Goal: Task Accomplishment & Management: Complete application form

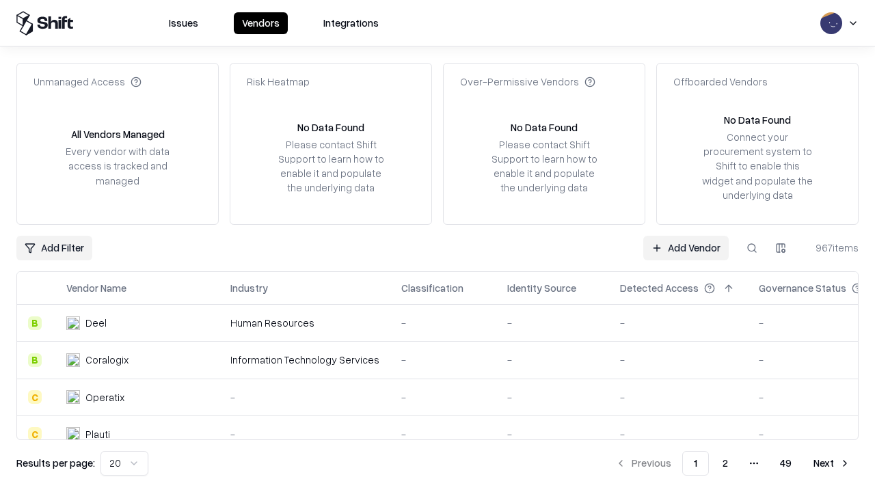
click at [686, 248] on link "Add Vendor" at bounding box center [685, 248] width 85 height 25
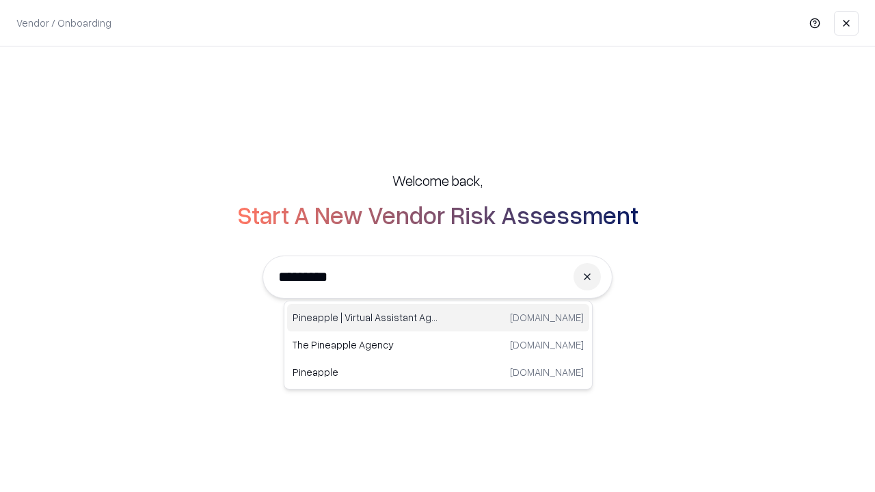
click at [438, 318] on div "Pineapple | Virtual Assistant Agency [DOMAIN_NAME]" at bounding box center [438, 317] width 302 height 27
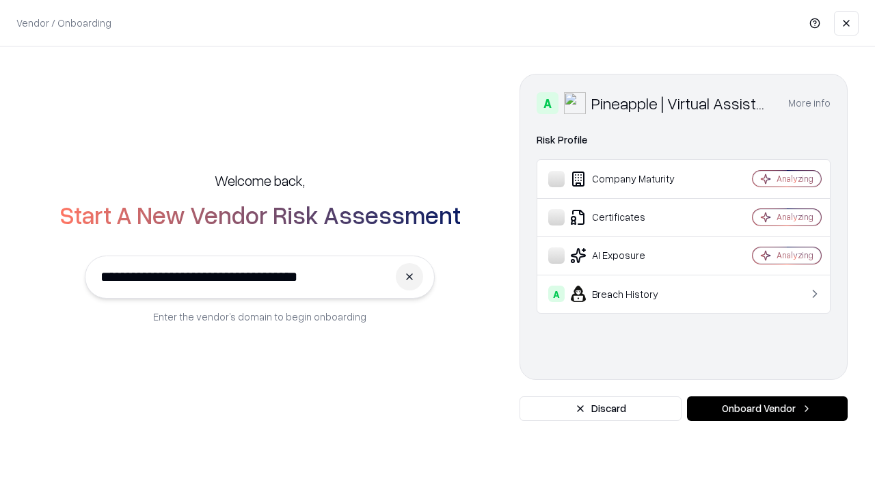
type input "**********"
click at [767, 409] on button "Onboard Vendor" at bounding box center [767, 409] width 161 height 25
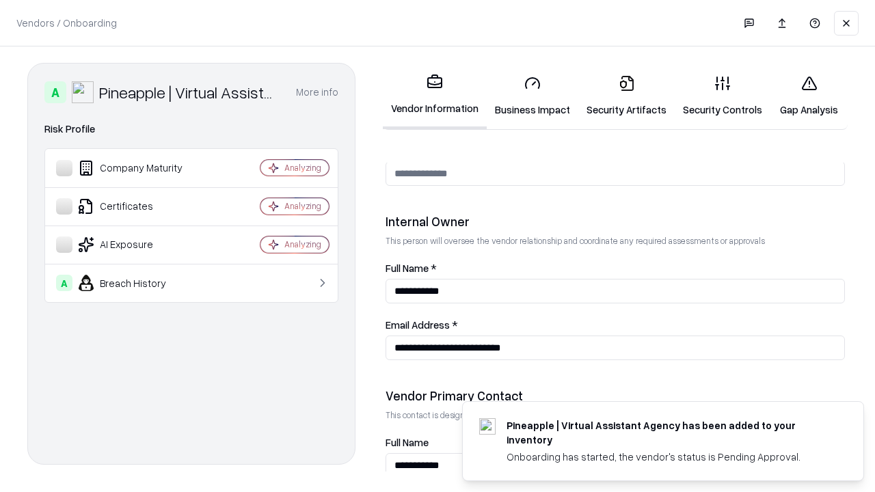
scroll to position [708, 0]
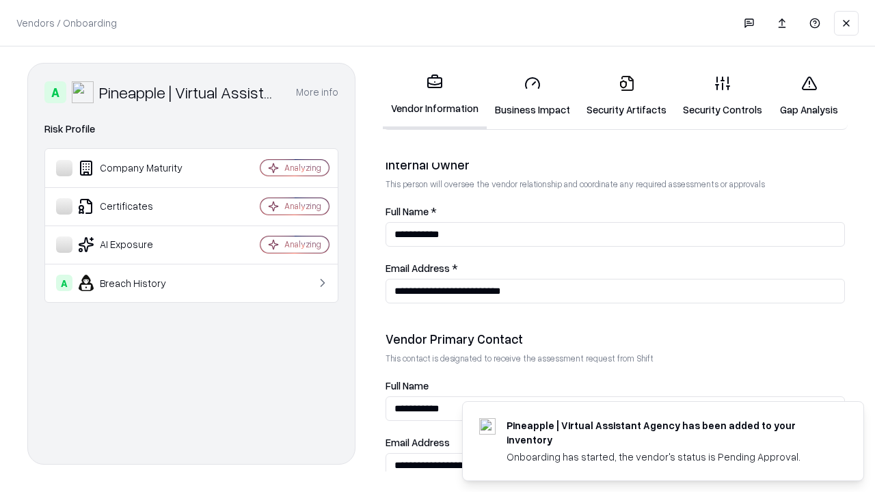
click at [533, 96] on link "Business Impact" at bounding box center [533, 96] width 92 height 64
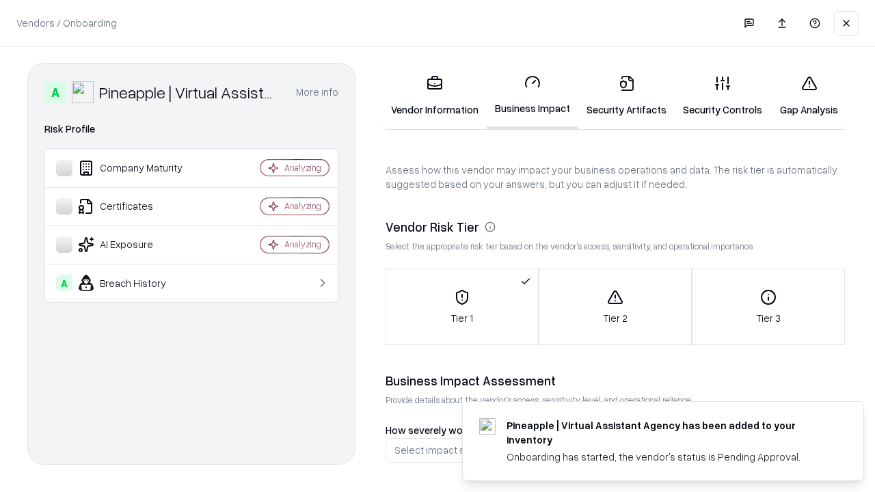
click at [626, 96] on link "Security Artifacts" at bounding box center [627, 96] width 96 height 64
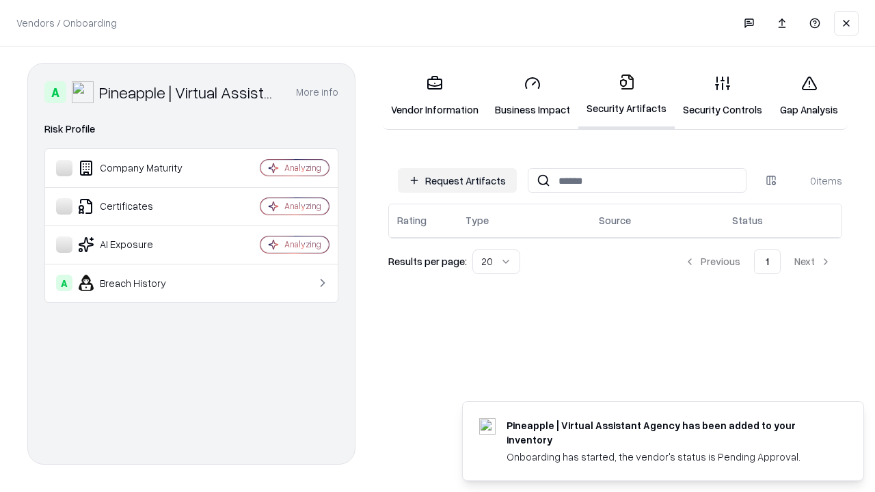
click at [457, 181] on button "Request Artifacts" at bounding box center [457, 180] width 119 height 25
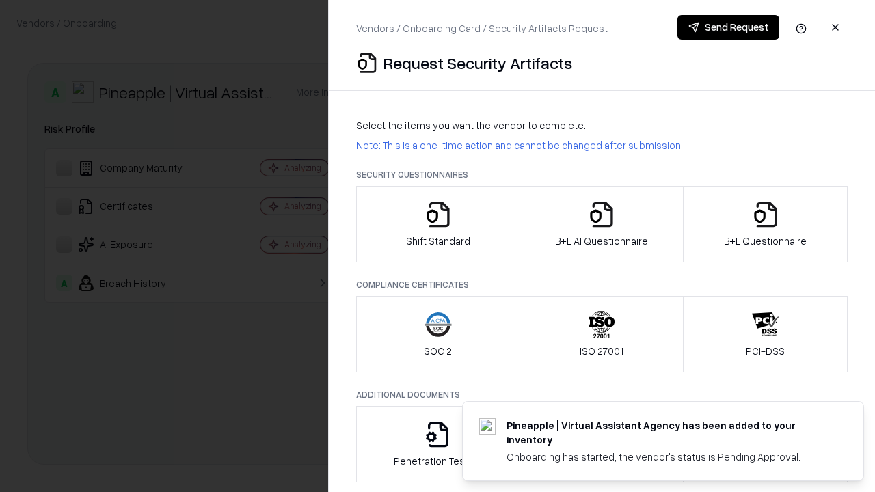
click at [438, 224] on icon "button" at bounding box center [438, 214] width 27 height 27
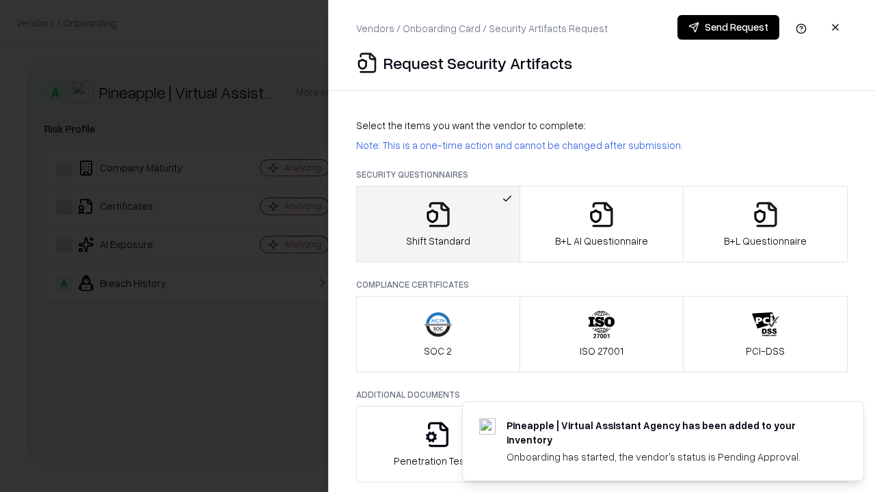
click at [728, 27] on button "Send Request" at bounding box center [729, 27] width 102 height 25
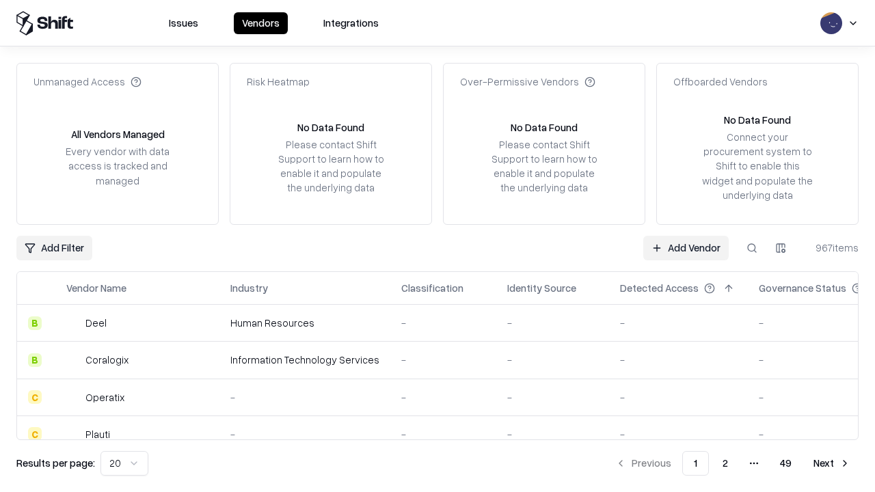
click at [752, 248] on button at bounding box center [752, 248] width 25 height 25
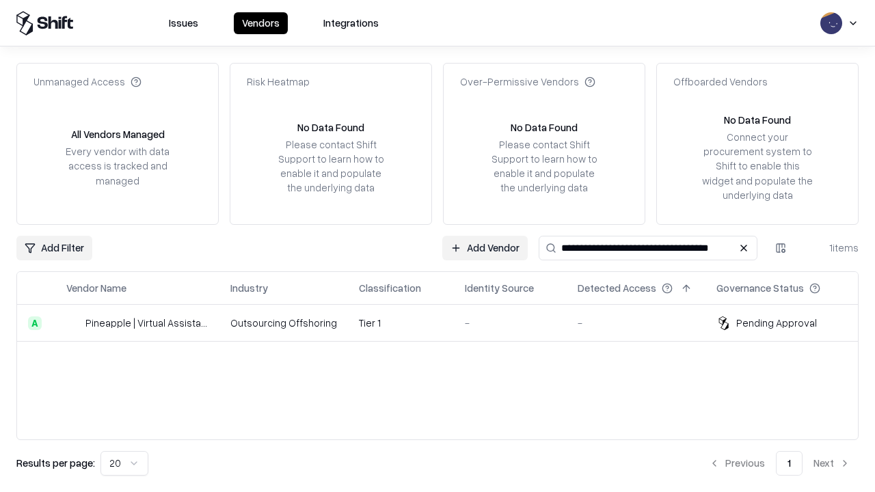
type input "**********"
click at [446, 323] on td "Tier 1" at bounding box center [401, 323] width 106 height 37
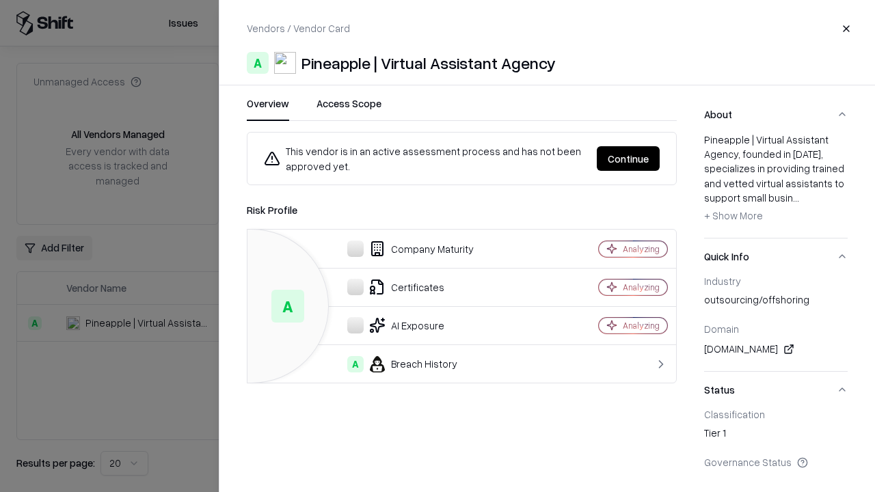
click at [628, 159] on button "Continue" at bounding box center [628, 158] width 63 height 25
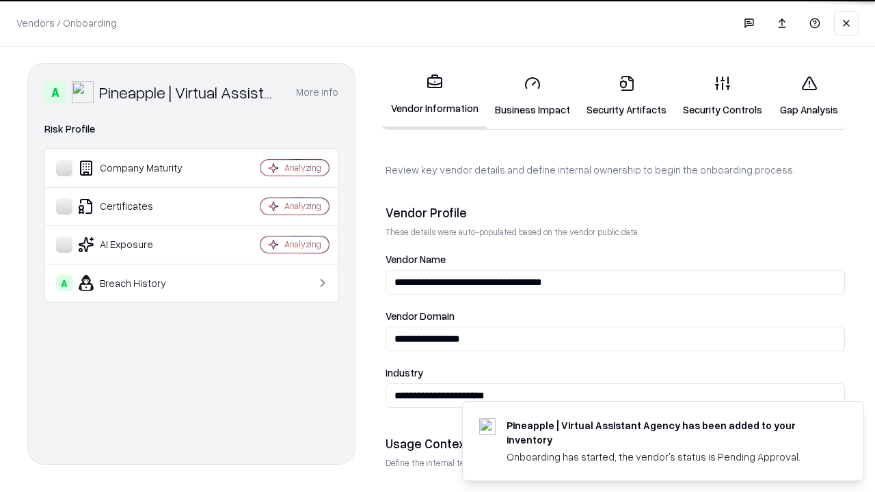
click at [626, 96] on link "Security Artifacts" at bounding box center [627, 96] width 96 height 64
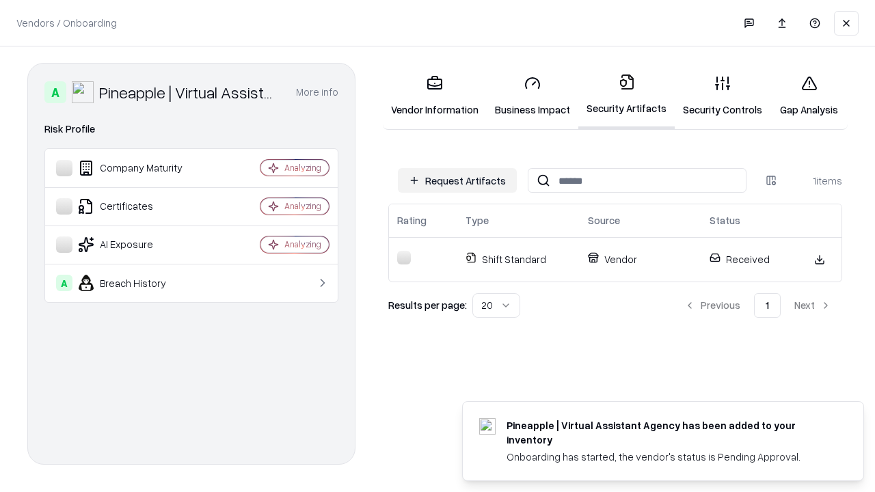
click at [809, 96] on link "Gap Analysis" at bounding box center [809, 96] width 77 height 64
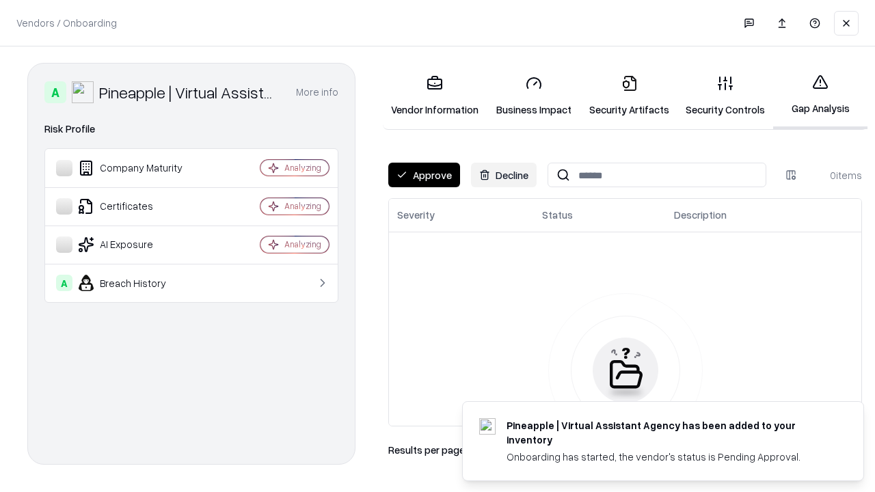
click at [424, 175] on button "Approve" at bounding box center [424, 175] width 72 height 25
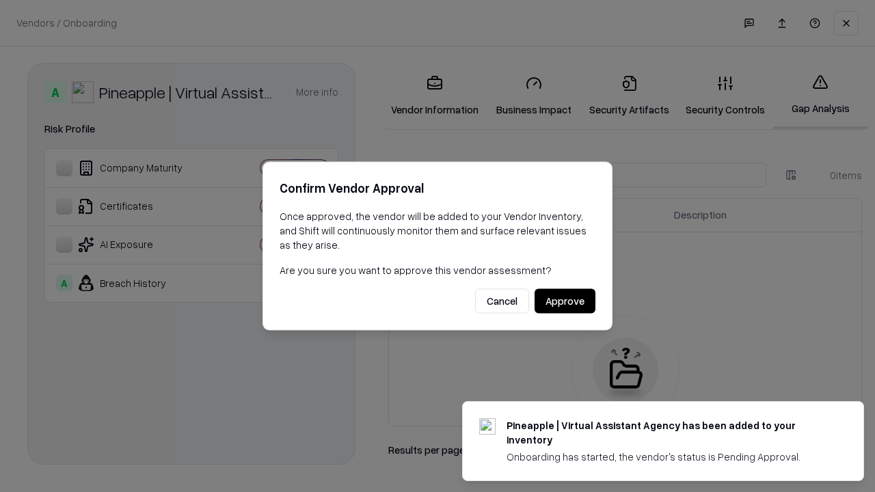
click at [565, 301] on button "Approve" at bounding box center [565, 301] width 61 height 25
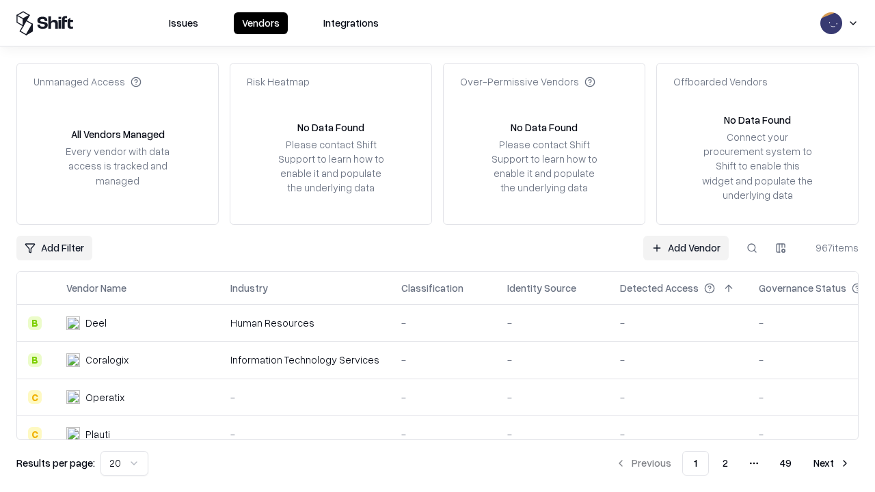
type input "**********"
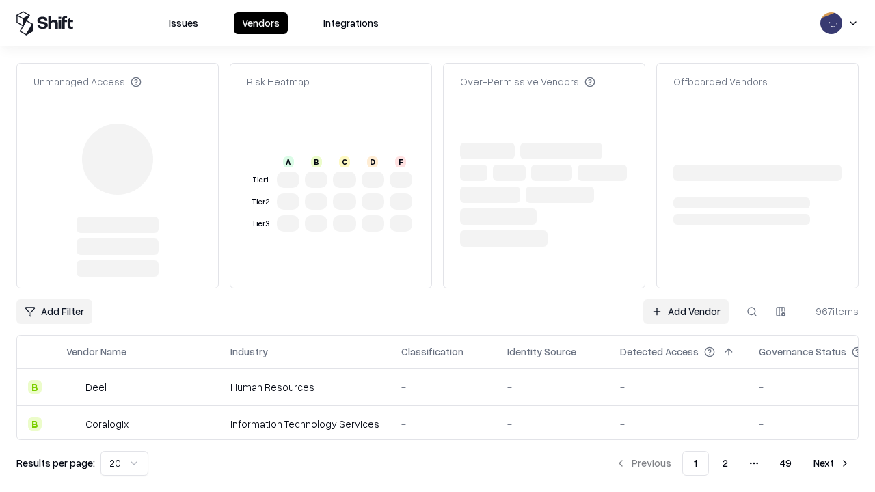
click at [686, 300] on link "Add Vendor" at bounding box center [685, 312] width 85 height 25
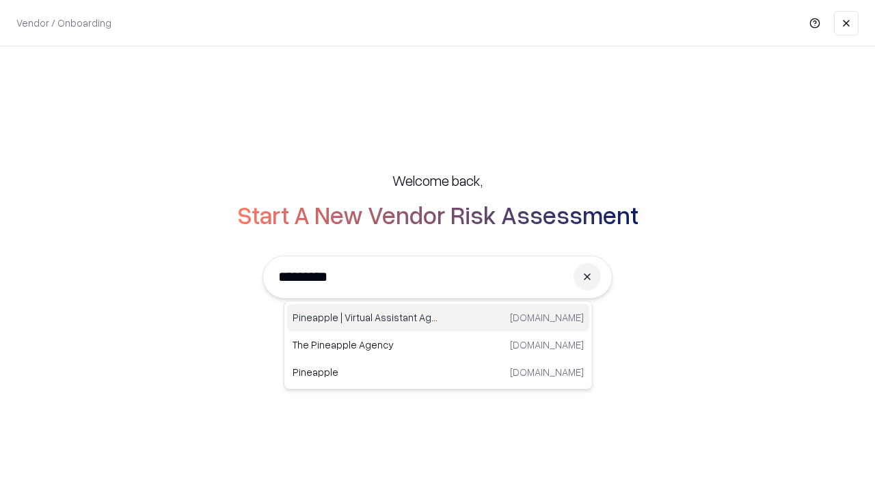
click at [438, 318] on div "Pineapple | Virtual Assistant Agency trypineapple.com" at bounding box center [438, 317] width 302 height 27
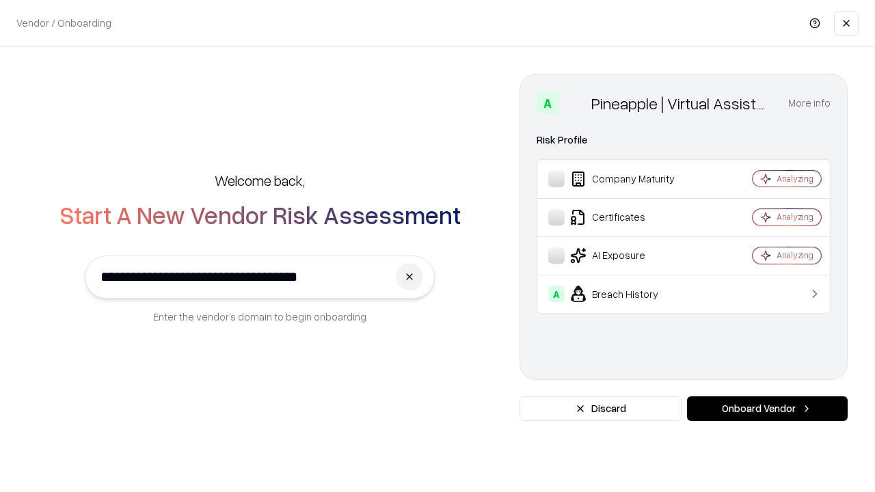
type input "**********"
click at [767, 409] on button "Onboard Vendor" at bounding box center [767, 409] width 161 height 25
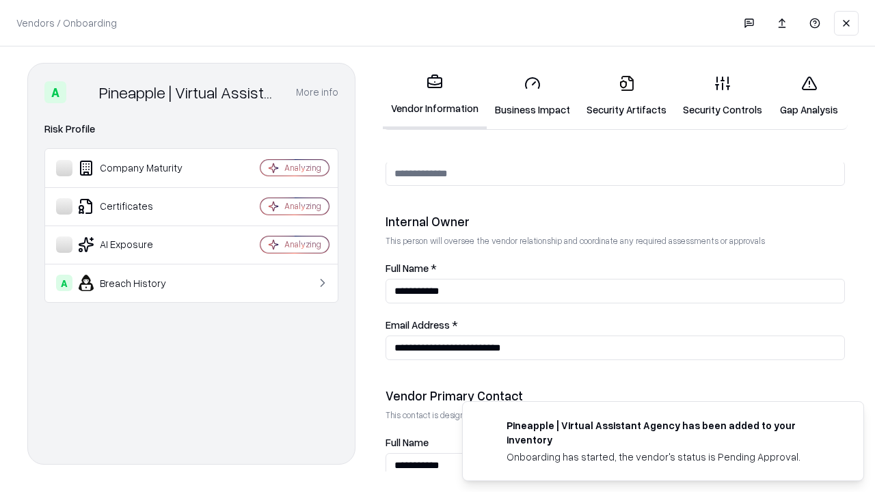
scroll to position [708, 0]
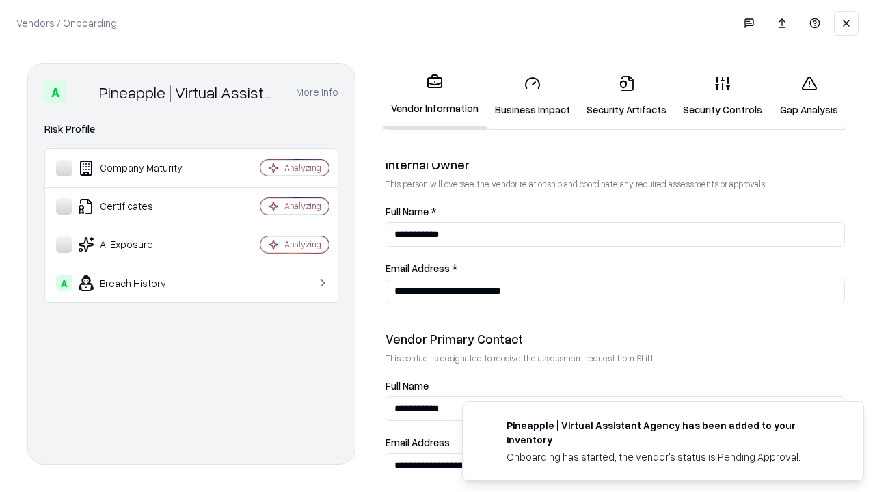
click at [809, 96] on link "Gap Analysis" at bounding box center [809, 96] width 77 height 64
